Goal: Information Seeking & Learning: Learn about a topic

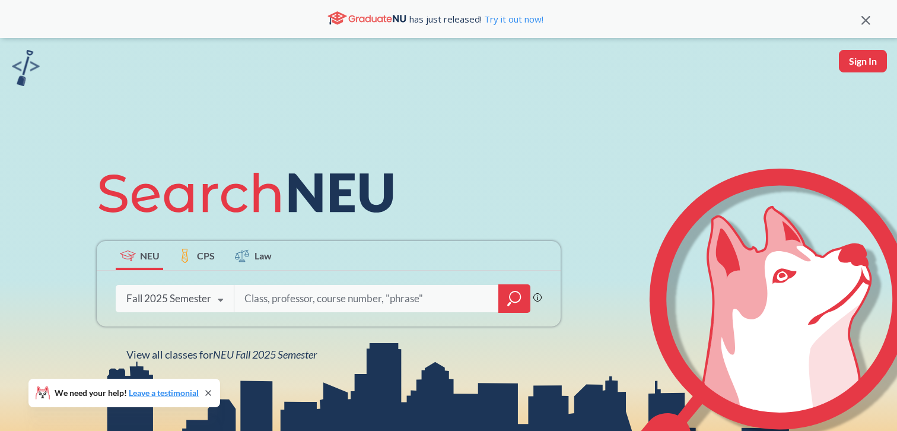
click at [280, 305] on input "search" at bounding box center [366, 298] width 247 height 25
type input "computer network"
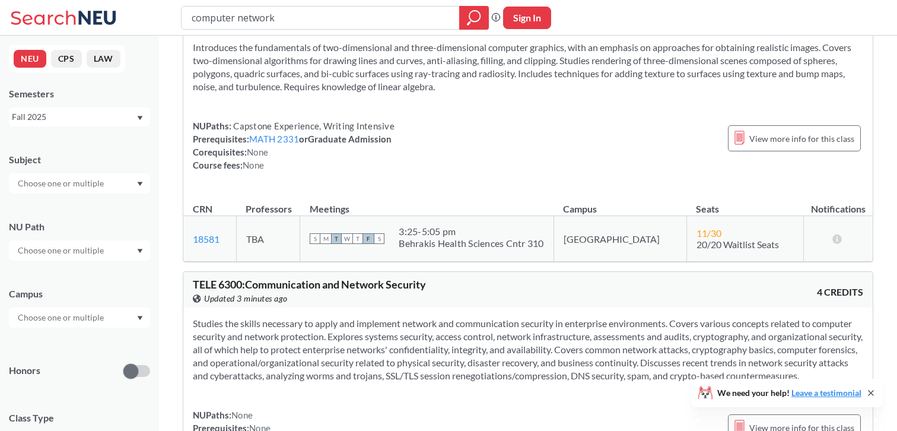
scroll to position [4193, 0]
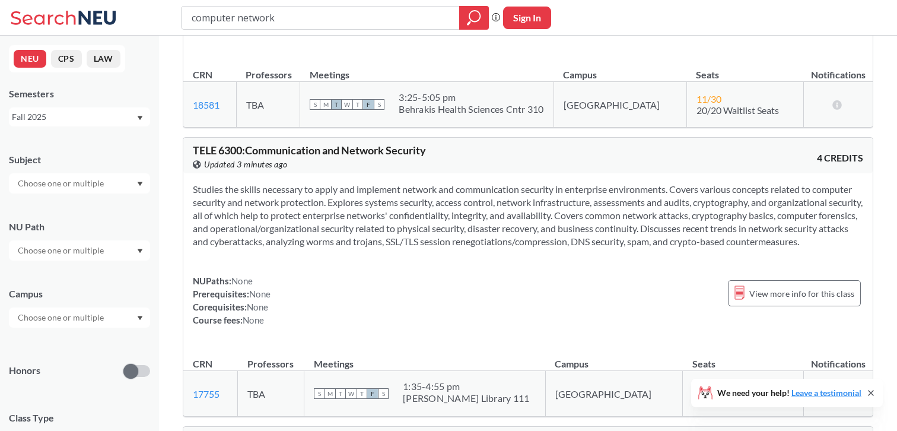
drag, startPoint x: 278, startPoint y: 21, endPoint x: 164, endPoint y: 15, distance: 114.1
click at [164, 15] on div "computer network Phrase search guarantees the exact search appears in the resul…" at bounding box center [448, 18] width 897 height 36
type input "databae"
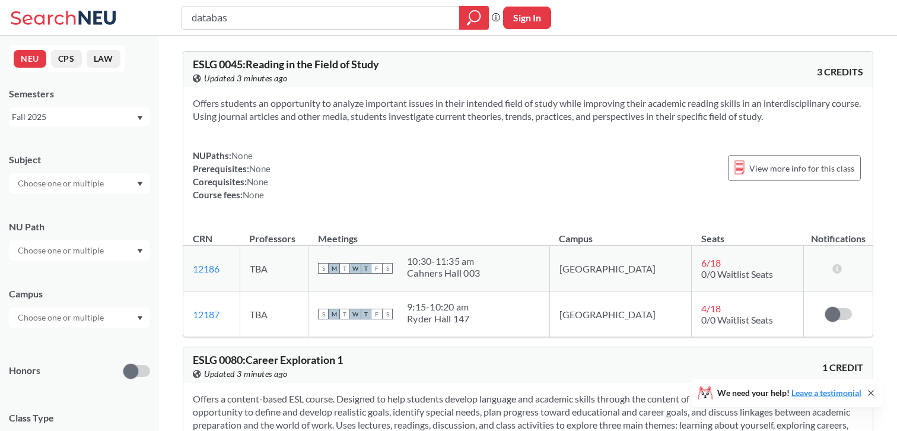
type input "database"
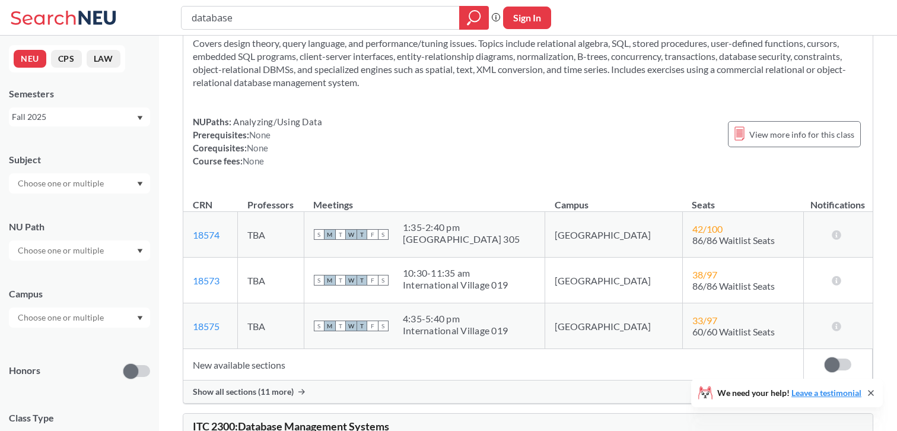
scroll to position [354, 0]
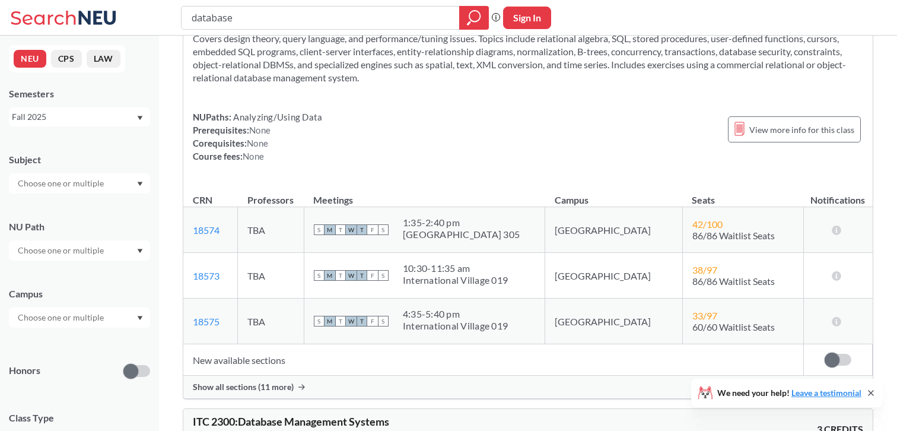
click at [262, 383] on span "Show all sections (11 more)" at bounding box center [243, 387] width 101 height 11
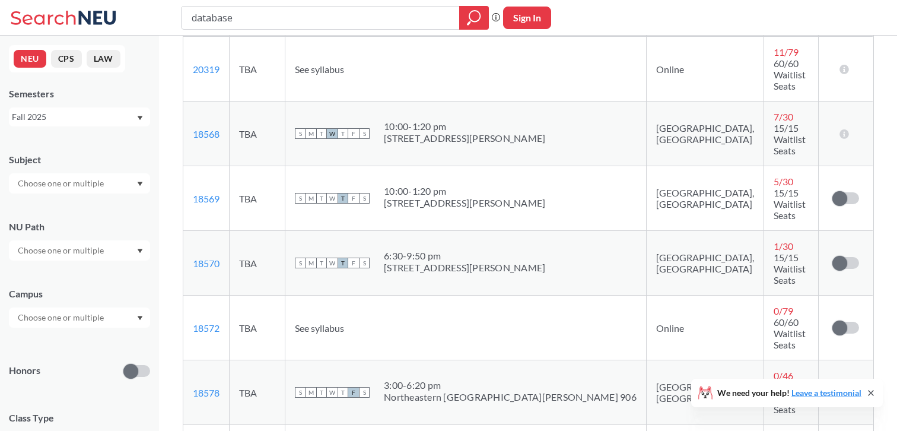
scroll to position [865, 0]
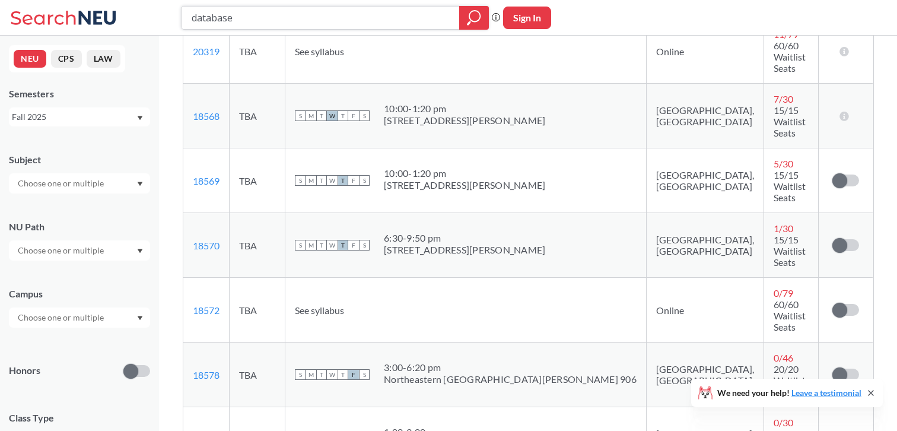
drag, startPoint x: 241, startPoint y: 18, endPoint x: 155, endPoint y: 5, distance: 86.9
click at [155, 6] on div "database Phrase search guarantees the exact search appears in the results. Ex. …" at bounding box center [448, 18] width 897 height 36
type input "computer systemm"
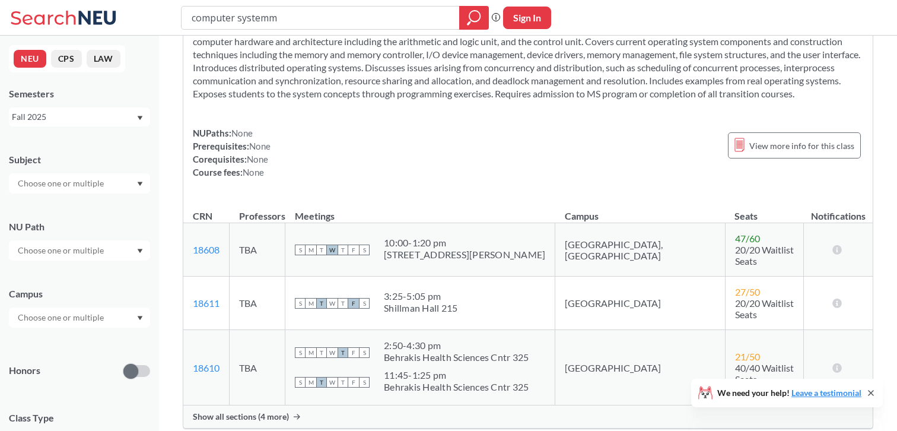
scroll to position [923, 0]
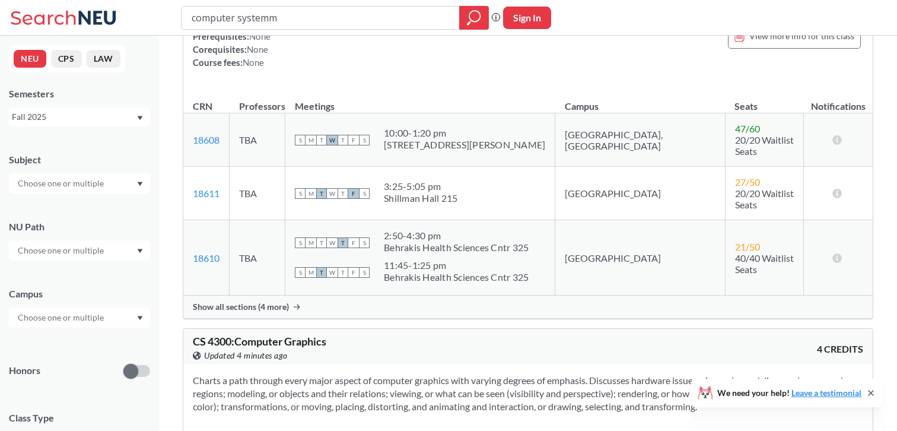
click at [224, 301] on span "Show all sections (4 more)" at bounding box center [241, 306] width 96 height 11
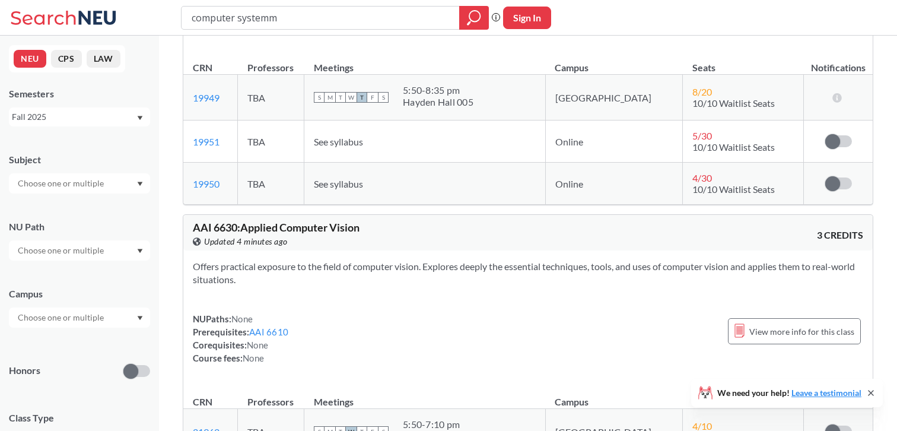
scroll to position [2624, 0]
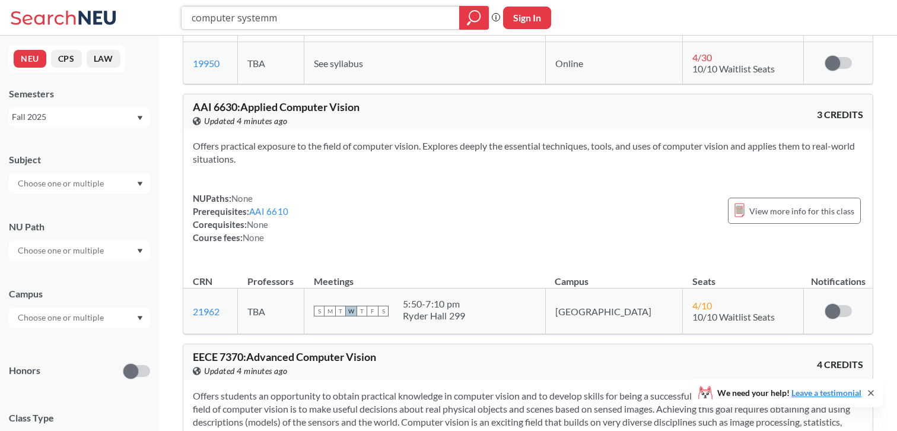
drag, startPoint x: 291, startPoint y: 11, endPoint x: 176, endPoint y: 15, distance: 114.6
click at [176, 16] on div "computer systemm Phrase search guarantees the exact search appears in the resul…" at bounding box center [448, 18] width 897 height 36
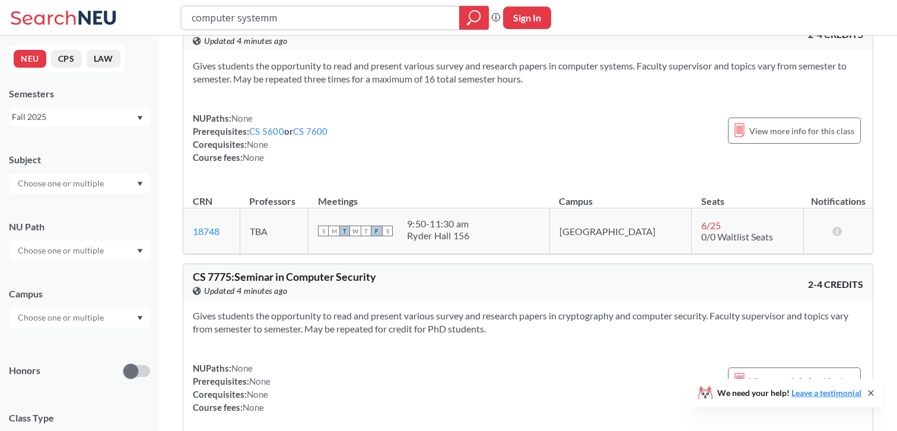
scroll to position [5227, 0]
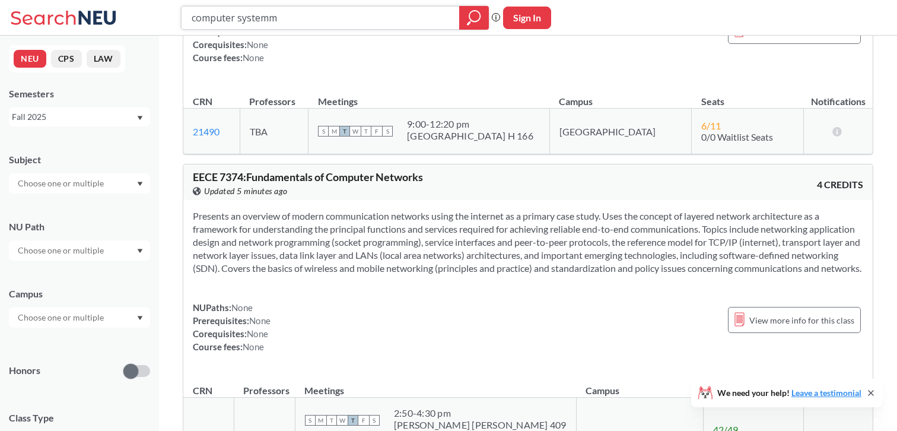
drag, startPoint x: 307, startPoint y: 21, endPoint x: 189, endPoint y: 14, distance: 117.7
click at [189, 14] on div "computer systemm" at bounding box center [335, 18] width 308 height 24
type input "computer vision"
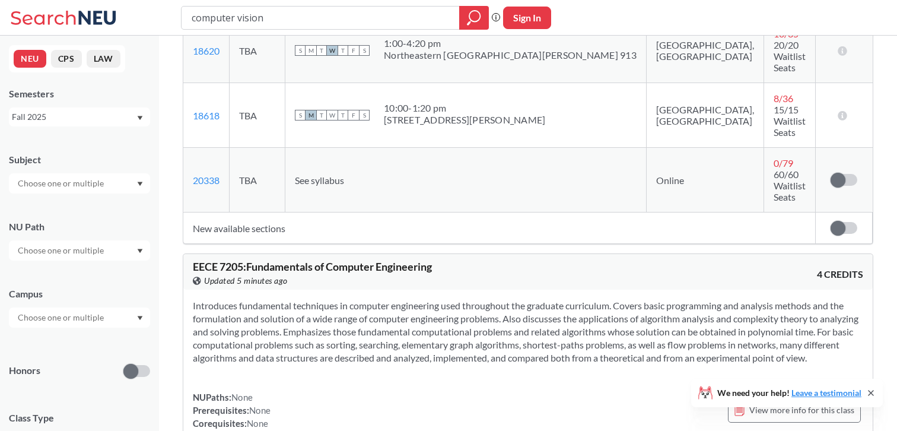
scroll to position [6223, 0]
